Goal: Transaction & Acquisition: Purchase product/service

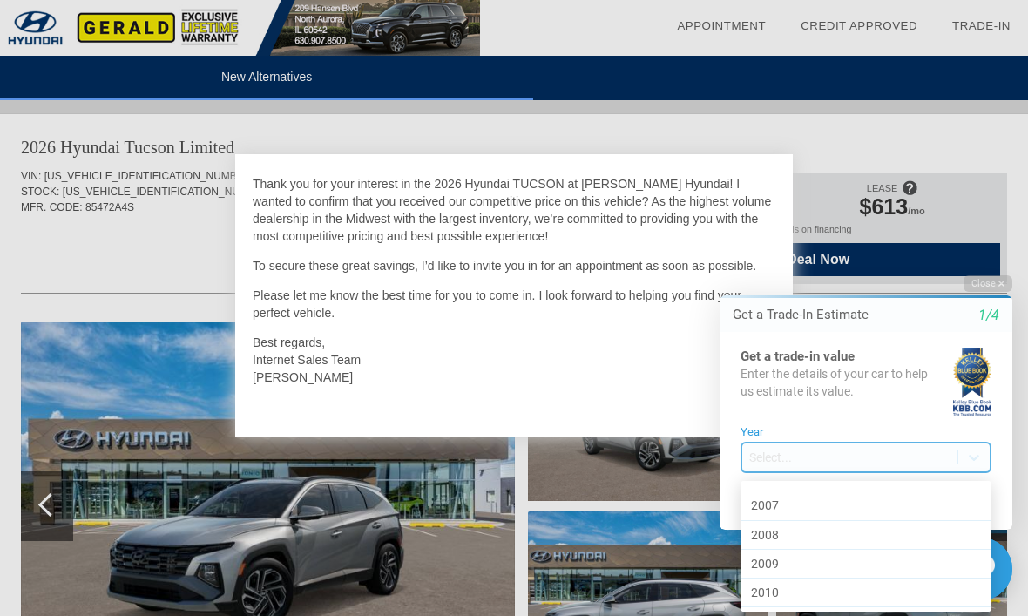
scroll to position [388, 0]
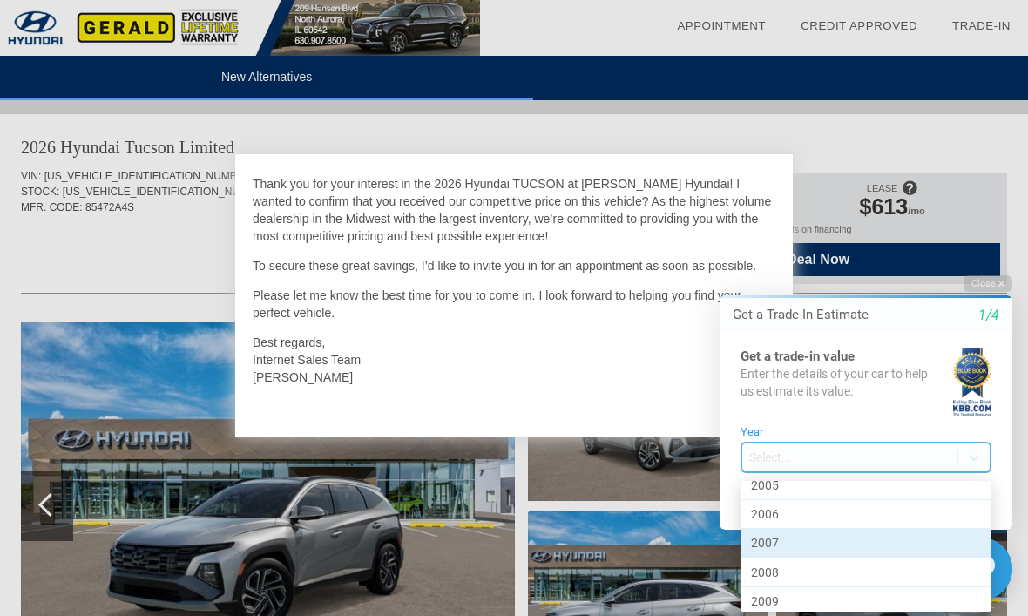
click at [798, 542] on div "2007" at bounding box center [866, 543] width 251 height 29
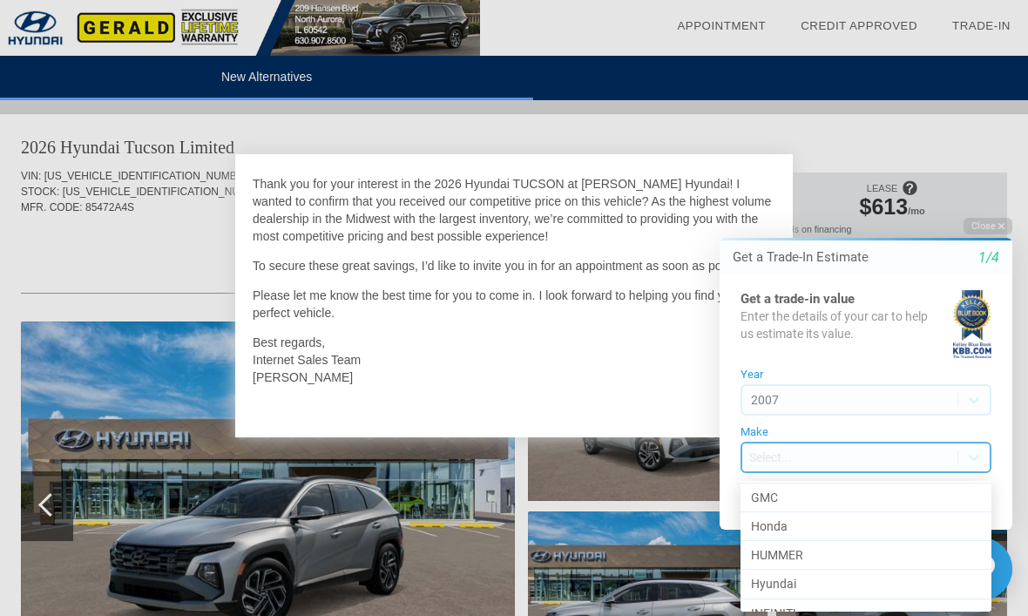
scroll to position [349, 0]
click at [782, 582] on div "Hyundai" at bounding box center [866, 581] width 251 height 29
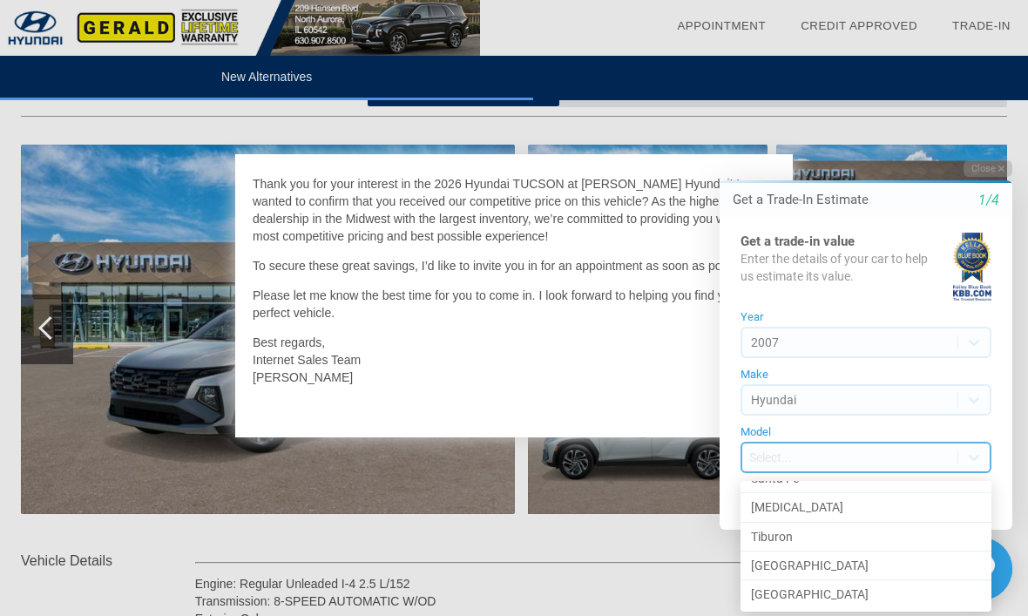
scroll to position [101, 0]
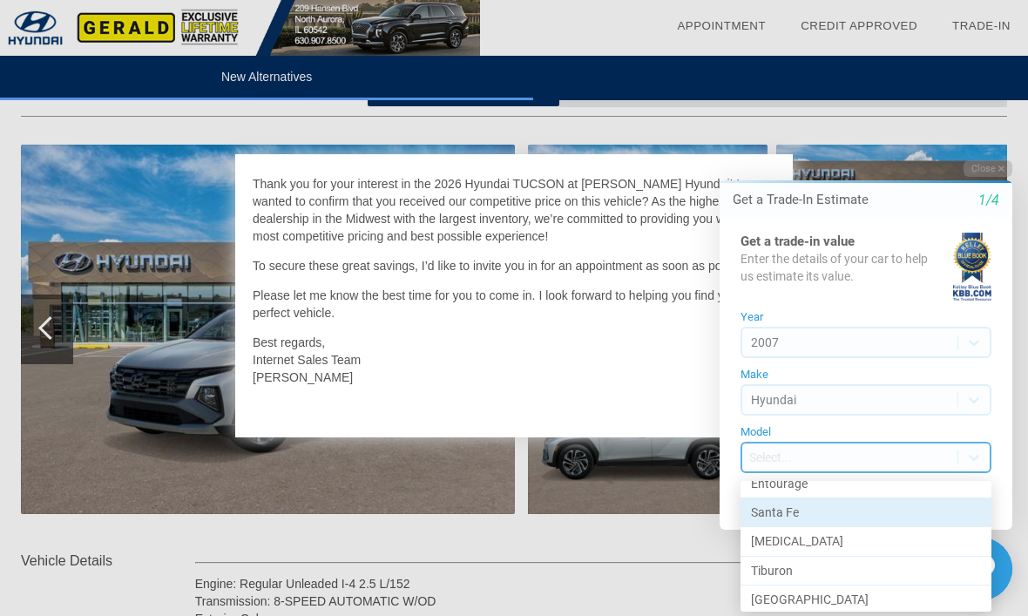
click at [824, 511] on div "Santa Fe" at bounding box center [866, 512] width 251 height 29
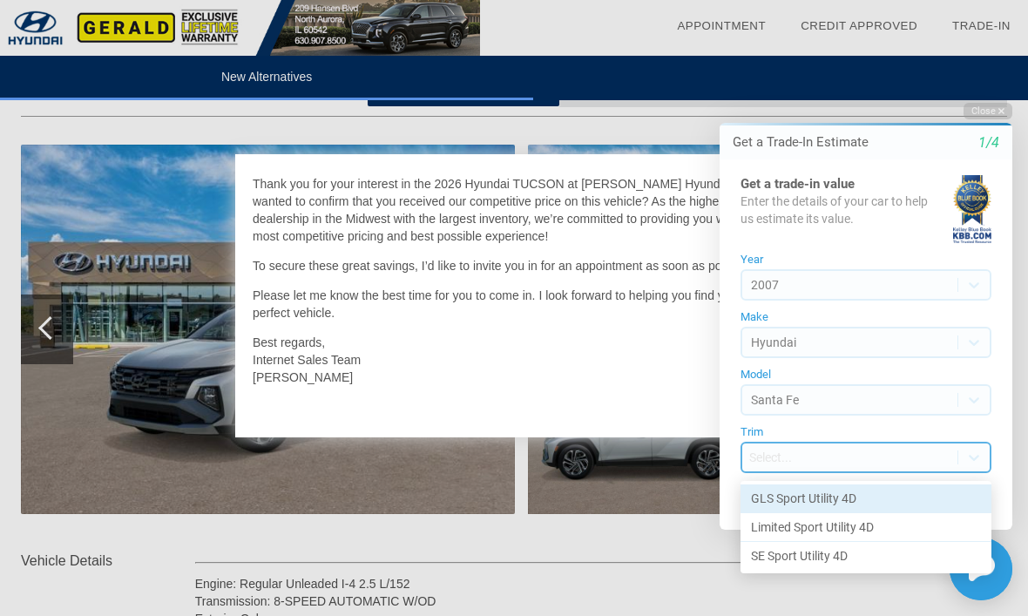
click at [796, 500] on div "GLS Sport Utility 4D" at bounding box center [866, 498] width 251 height 29
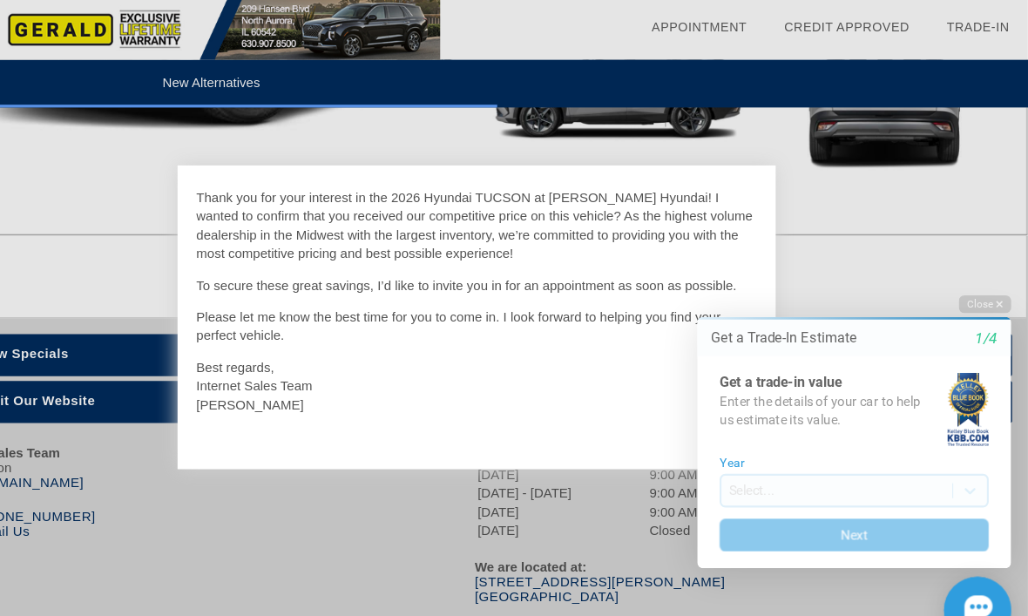
scroll to position [2036, 2]
click at [915, 511] on button "Next" at bounding box center [840, 517] width 251 height 30
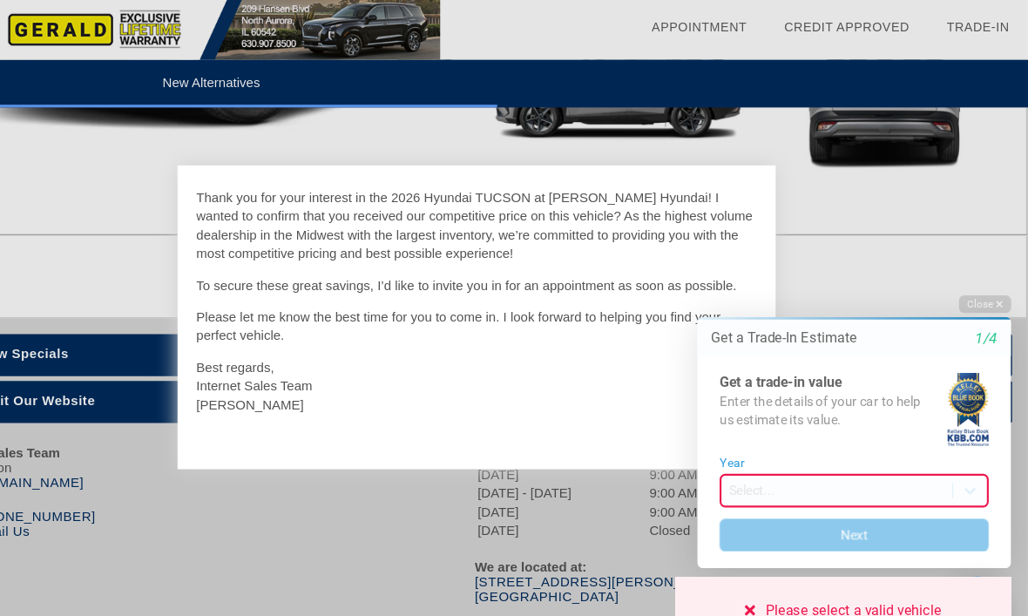
click at [896, 507] on button "Next" at bounding box center [840, 517] width 251 height 30
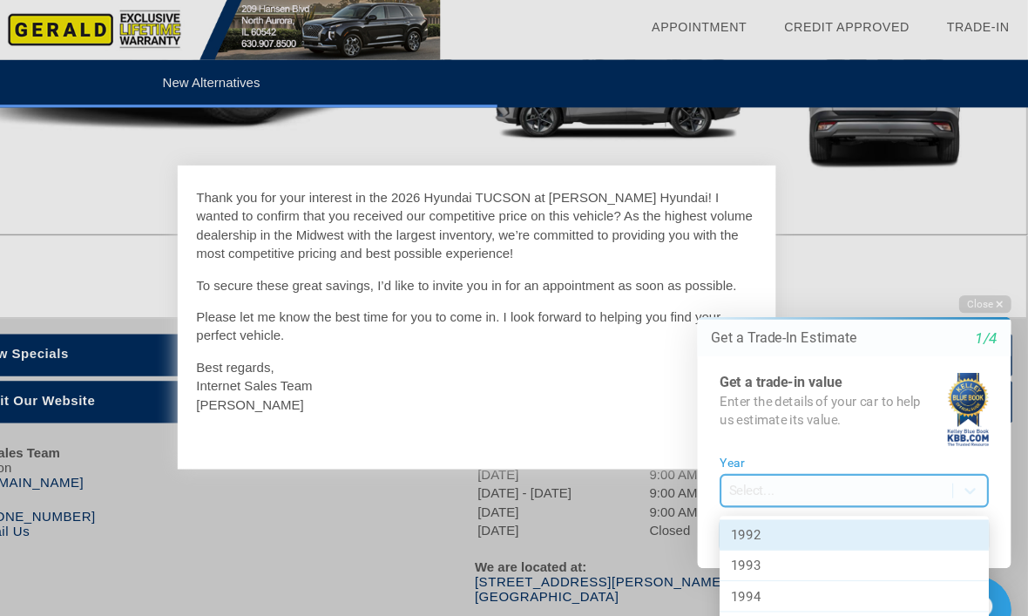
scroll to position [1, 0]
click at [873, 506] on div "1992" at bounding box center [840, 516] width 251 height 29
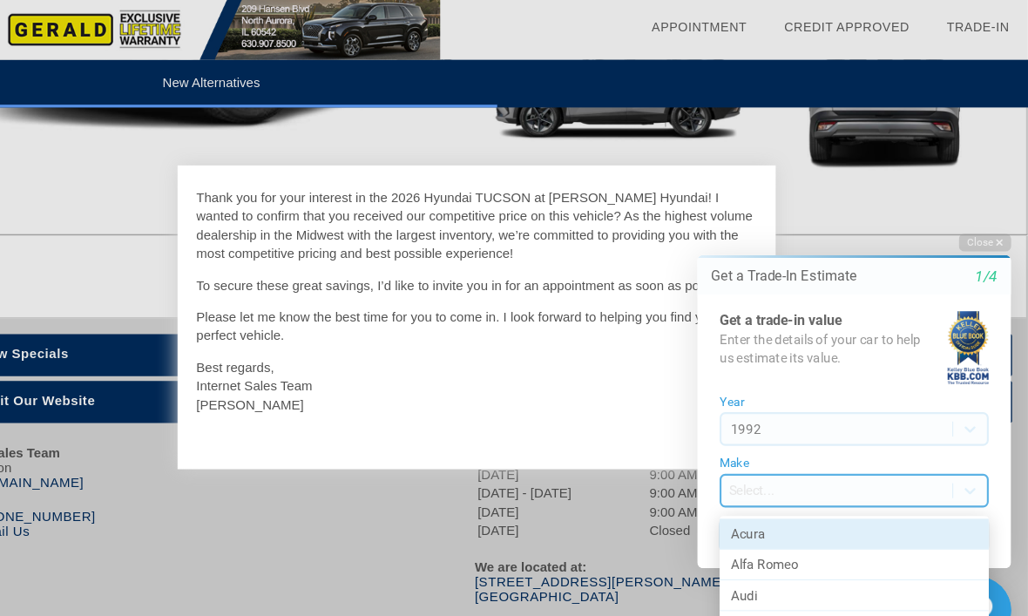
click at [848, 510] on div "Acura" at bounding box center [840, 512] width 251 height 29
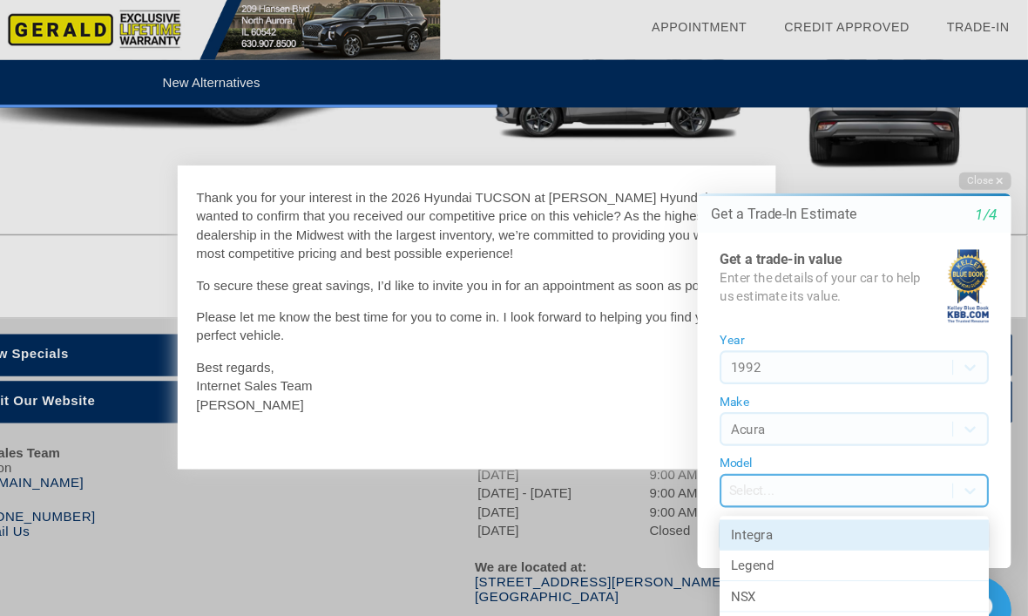
click at [868, 501] on div "Integra" at bounding box center [840, 509] width 251 height 29
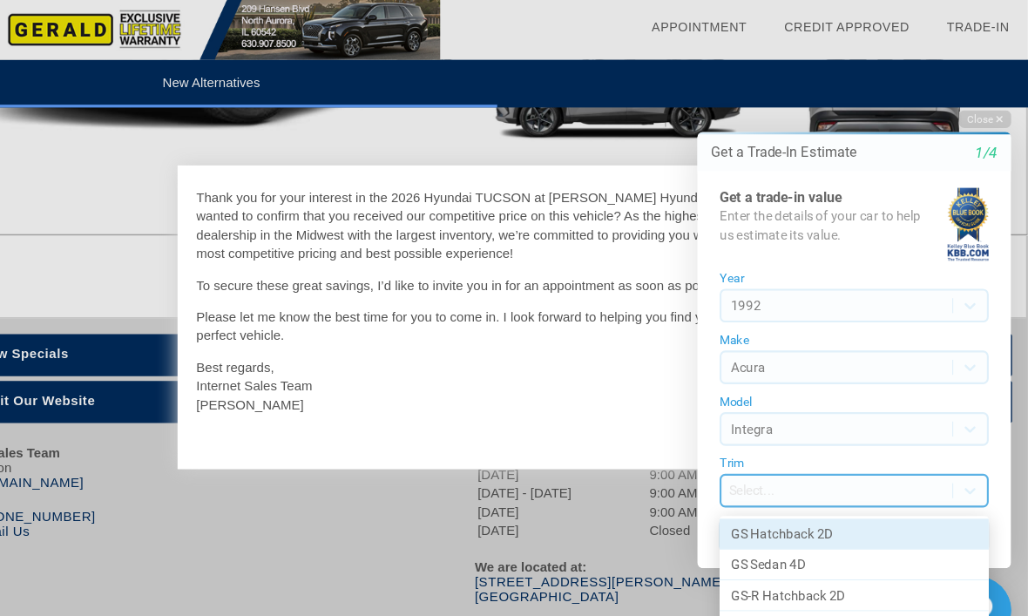
click at [859, 491] on div "GS Hatchback 2D" at bounding box center [840, 504] width 251 height 29
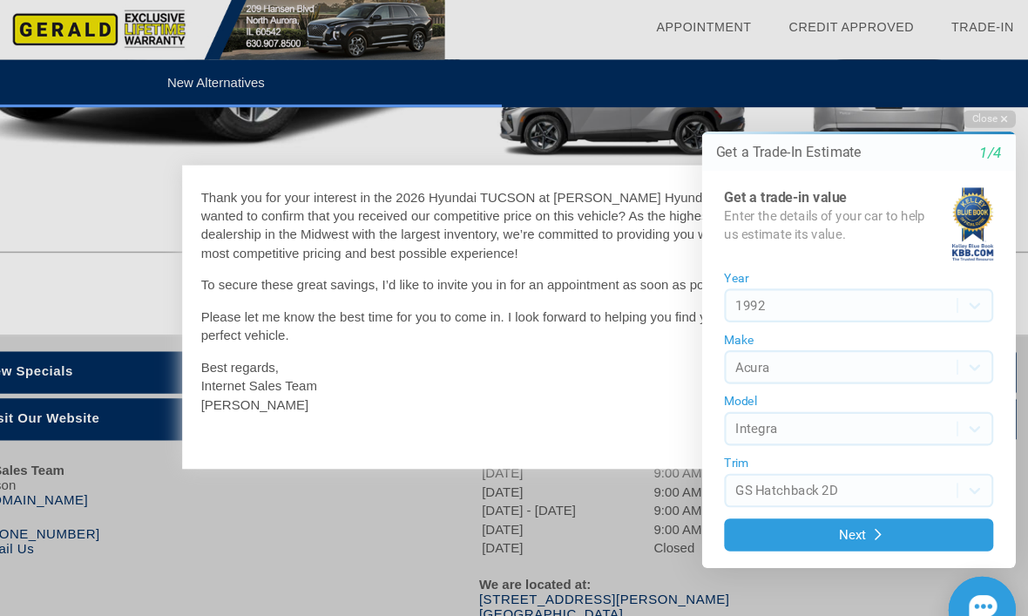
scroll to position [2018, 2]
